Goal: Find specific page/section: Find specific page/section

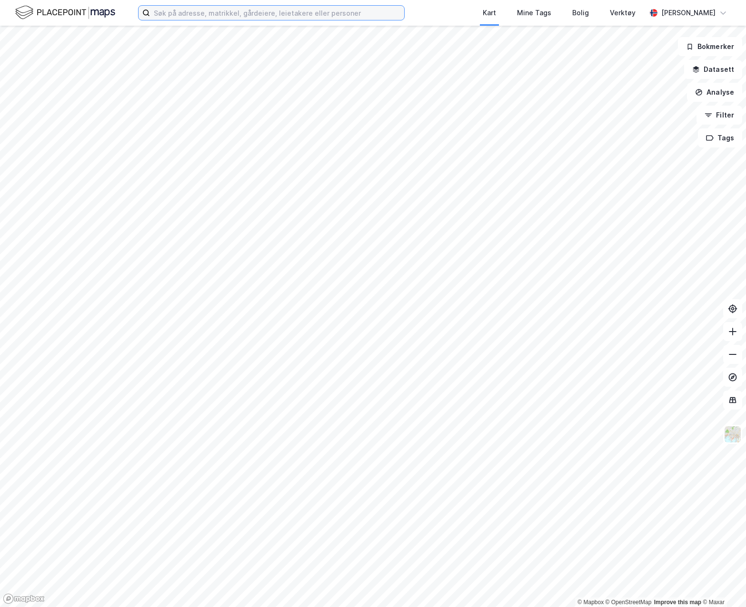
click at [262, 12] on input at bounding box center [277, 13] width 254 height 14
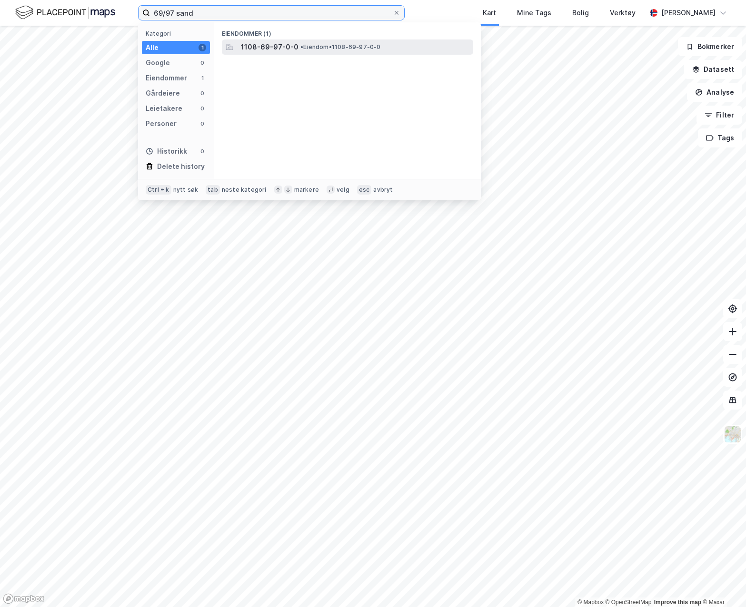
type input "69/97 sand"
click at [329, 40] on div "1108-69-97-0-0 • Eiendom • 1108-69-97-0-0" at bounding box center [347, 47] width 251 height 15
